Goal: Find contact information: Find contact information

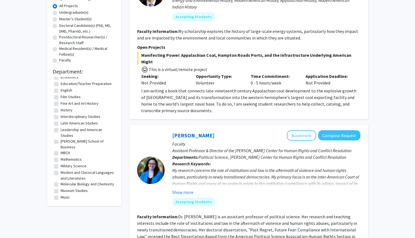
scroll to position [34, 0]
click at [61, 181] on label "Molecular Biology and Chemistry" at bounding box center [87, 184] width 53 height 6
click at [61, 181] on input "Molecular Biology and Chemistry" at bounding box center [63, 183] width 4 height 4
checkbox input "true"
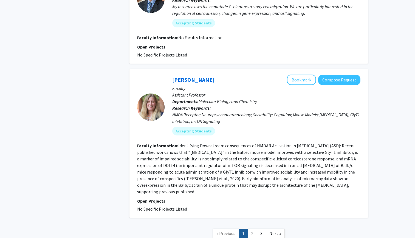
scroll to position [1113, 0]
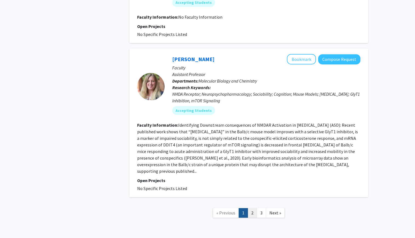
click at [253, 208] on link "2" at bounding box center [251, 213] width 9 height 10
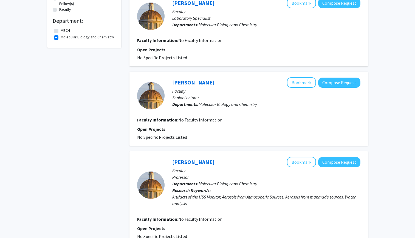
scroll to position [152, 0]
click at [202, 90] on p "Faculty" at bounding box center [266, 90] width 188 height 7
click at [193, 81] on link "[PERSON_NAME]" at bounding box center [193, 82] width 42 height 7
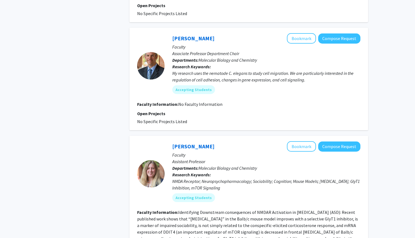
scroll to position [1113, 0]
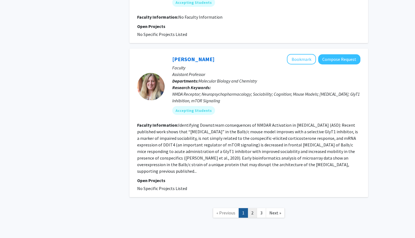
click at [255, 208] on link "2" at bounding box center [251, 213] width 9 height 10
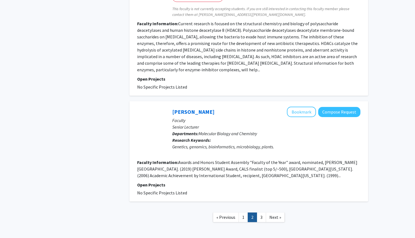
scroll to position [857, 0]
click at [256, 212] on link "2" at bounding box center [251, 217] width 9 height 10
click at [259, 212] on link "3" at bounding box center [260, 217] width 9 height 10
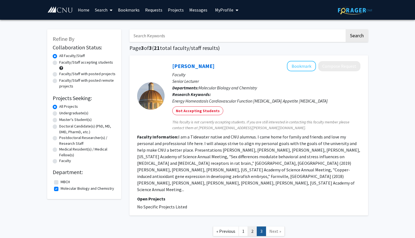
click at [251, 226] on link "2" at bounding box center [251, 231] width 9 height 10
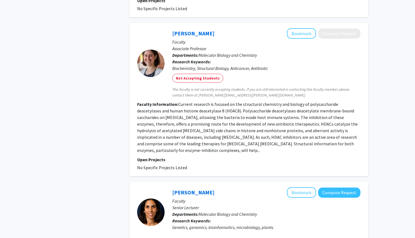
scroll to position [777, 0]
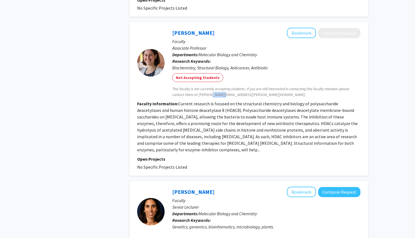
drag, startPoint x: 207, startPoint y: 88, endPoint x: 220, endPoint y: 89, distance: 12.4
click at [220, 89] on span "This faculty is not currently accepting students. If you are still interested i…" at bounding box center [266, 92] width 188 height 12
drag, startPoint x: 220, startPoint y: 89, endPoint x: 239, endPoint y: 89, distance: 19.2
click at [239, 89] on span "This faculty is not currently accepting students. If you are still interested i…" at bounding box center [266, 92] width 188 height 12
drag, startPoint x: 238, startPoint y: 89, endPoint x: 197, endPoint y: 88, distance: 41.1
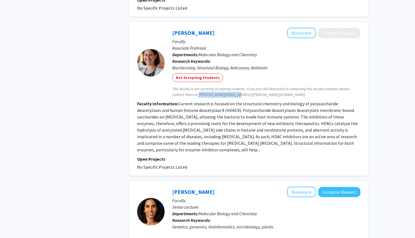
click at [197, 88] on span "This faculty is not currently accepting students. If you are still interested i…" at bounding box center [266, 92] width 188 height 12
copy span "kathryn.cole@cnu.edu."
